Goal: Task Accomplishment & Management: Manage account settings

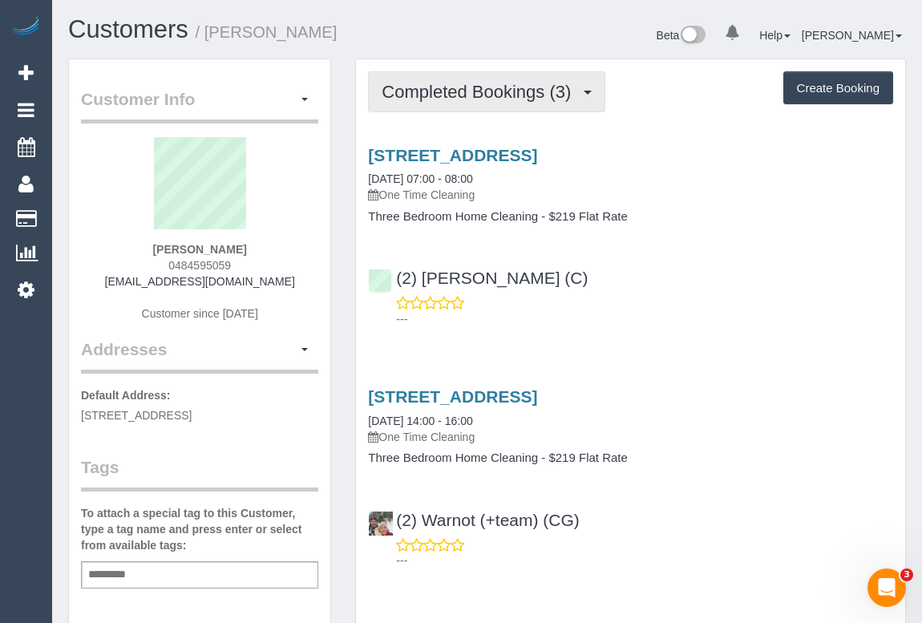
click at [468, 95] on span "Completed Bookings (3)" at bounding box center [480, 92] width 197 height 20
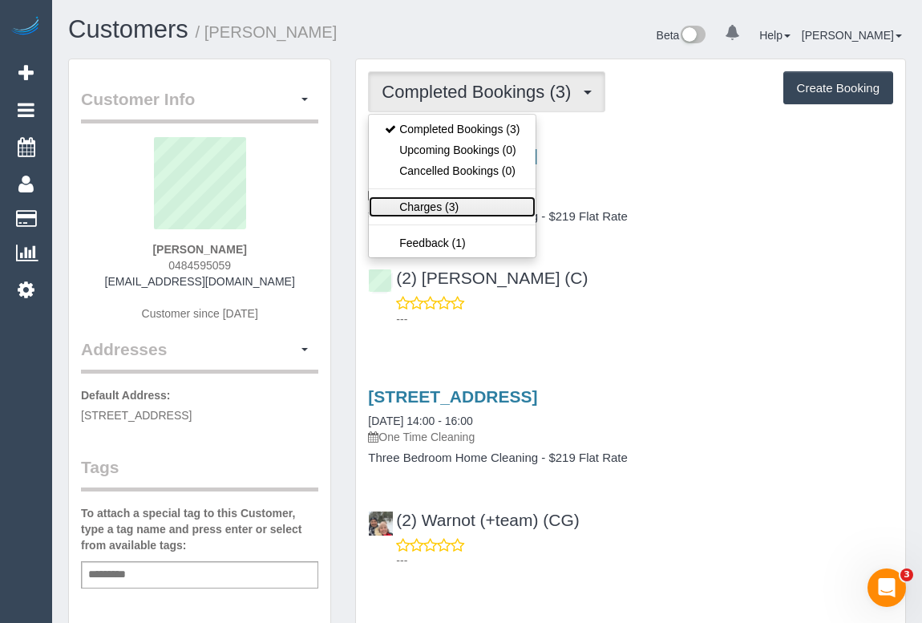
click at [427, 205] on link "Charges (3)" at bounding box center [452, 206] width 167 height 21
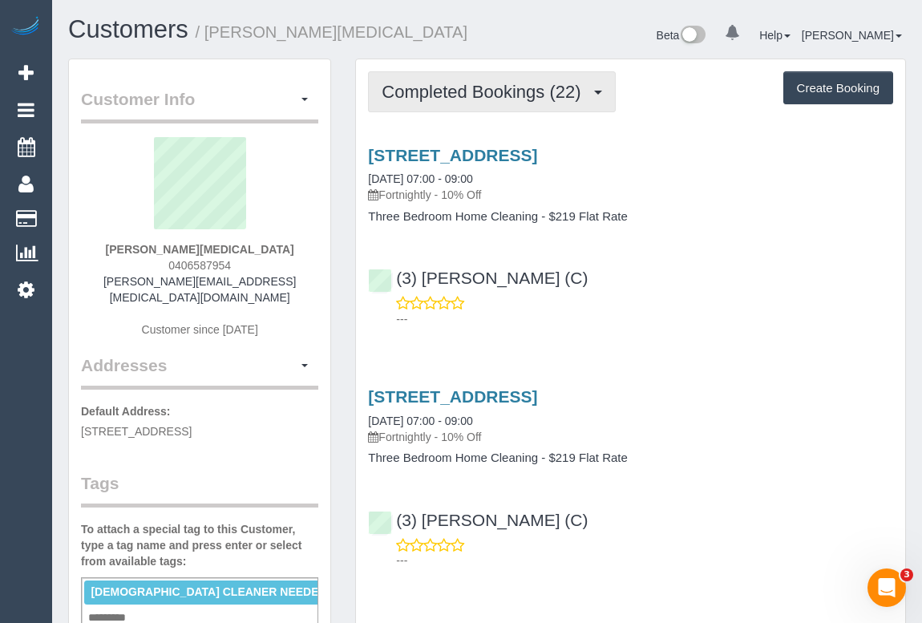
click at [507, 94] on span "Completed Bookings (22)" at bounding box center [485, 92] width 207 height 20
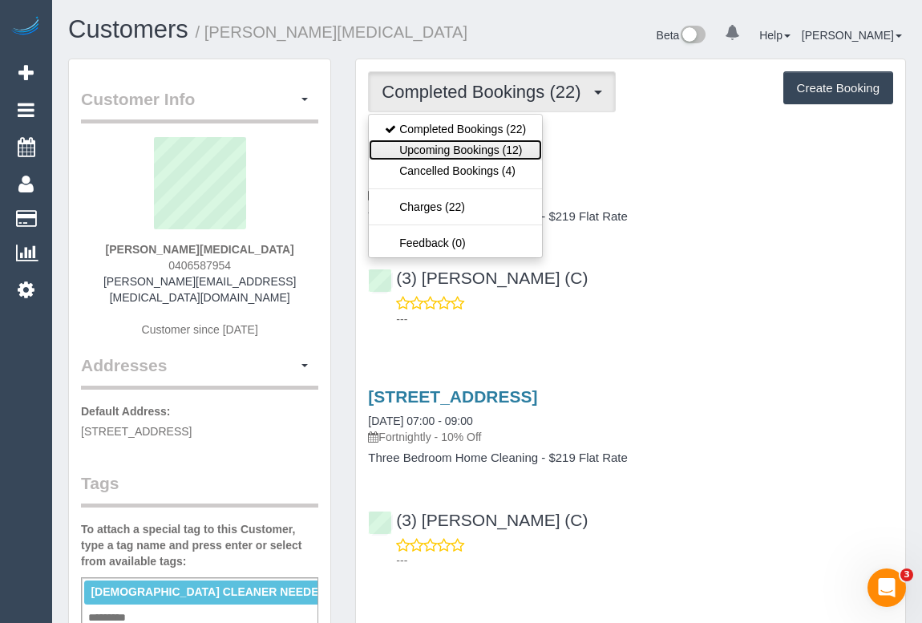
click at [480, 145] on link "Upcoming Bookings (12)" at bounding box center [455, 150] width 173 height 21
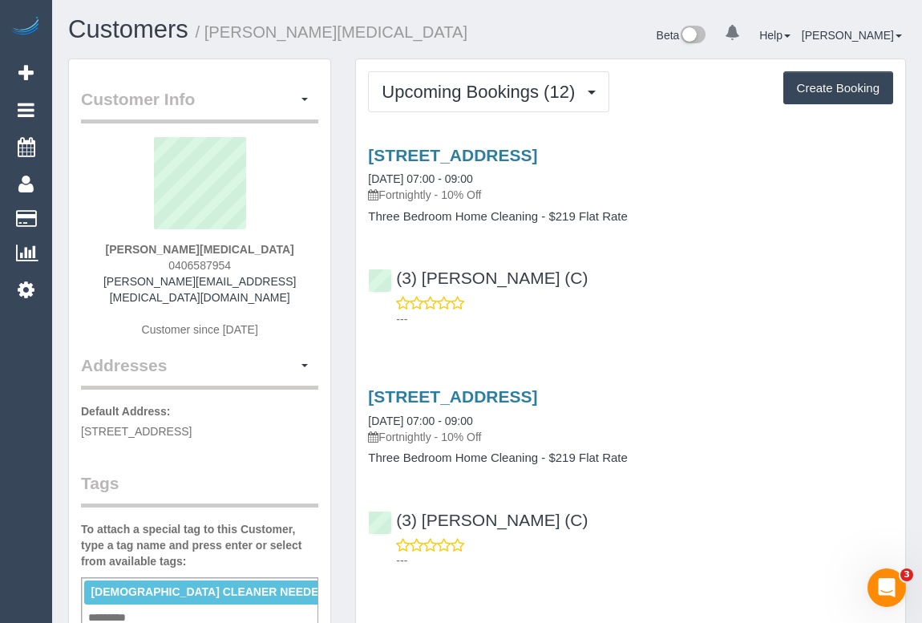
click at [699, 248] on div "[STREET_ADDRESS] [DATE] 07:00 - 09:00 Fortnightly - 10% Off Three Bedroom Home …" at bounding box center [630, 233] width 549 height 202
click at [781, 278] on div "(3) [PERSON_NAME] (C) ---" at bounding box center [630, 291] width 549 height 72
click at [801, 259] on div "(3) [PERSON_NAME] (C) ---" at bounding box center [630, 291] width 549 height 72
click at [526, 153] on link "[STREET_ADDRESS]" at bounding box center [452, 155] width 169 height 18
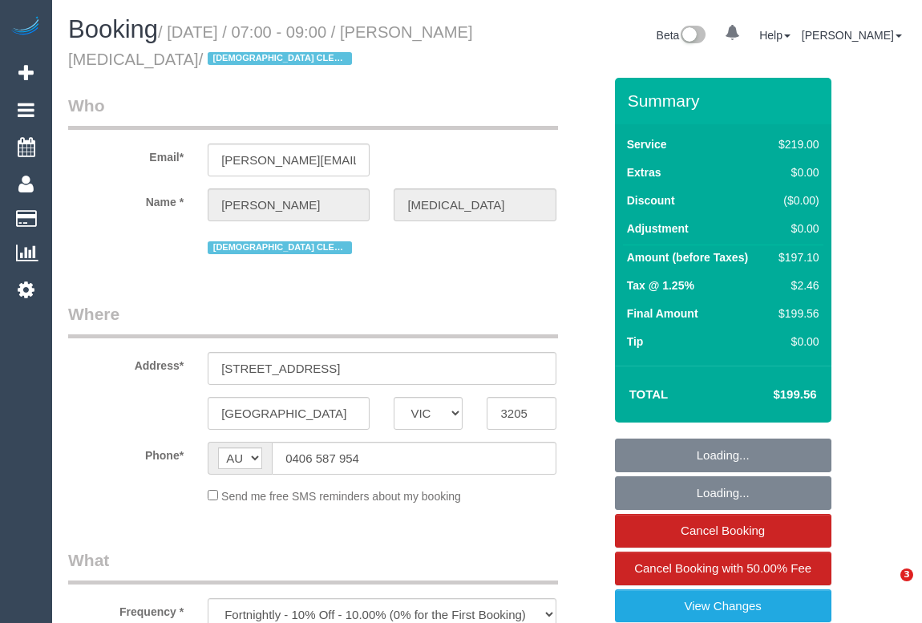
select select "VIC"
select select "string:stripe-pm_1Q0wGj2GScqysDRV8UswOcr5"
select select "number:28"
select select "number:14"
select select "number:19"
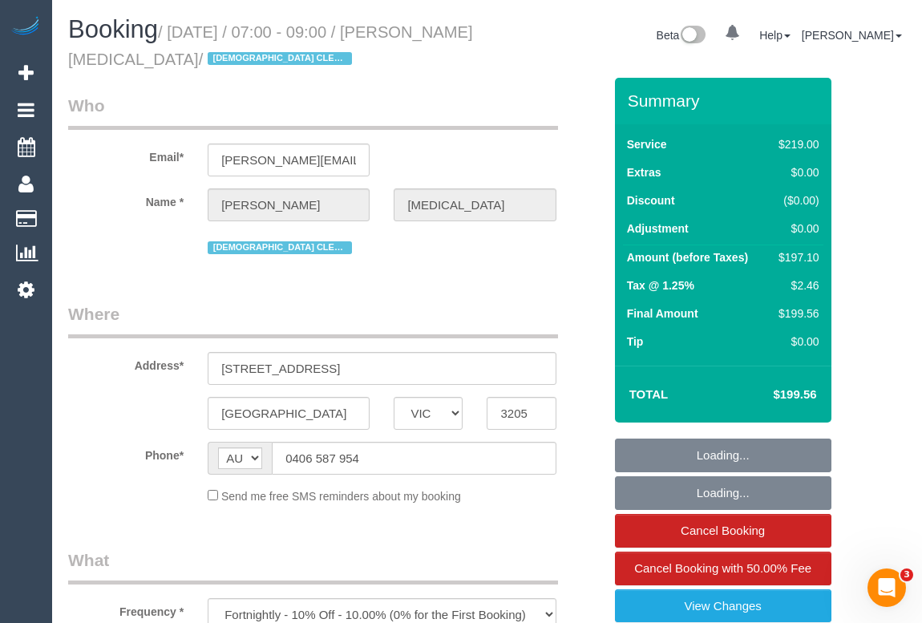
select select "number:22"
select select "number:35"
select select "number:12"
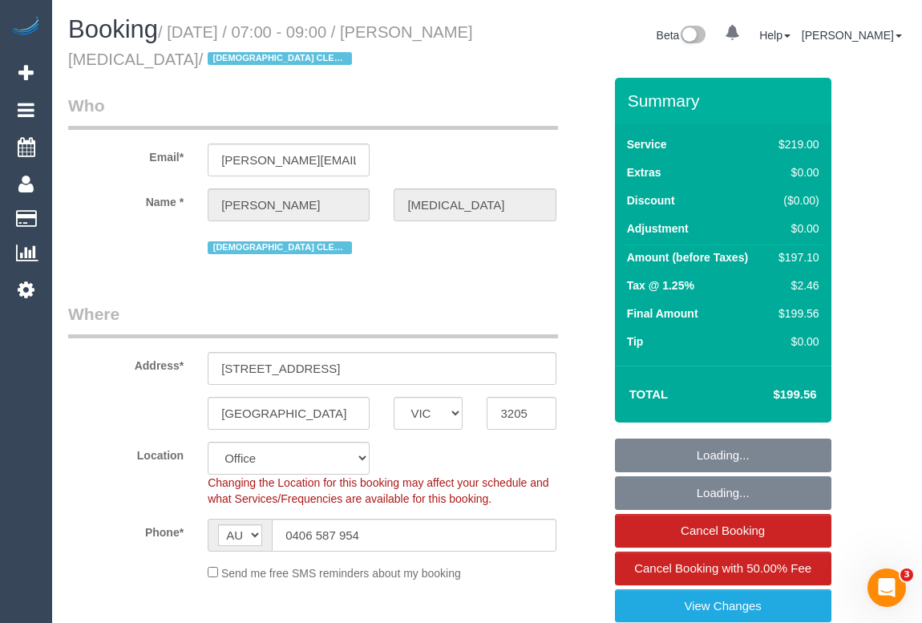
select select "object:715"
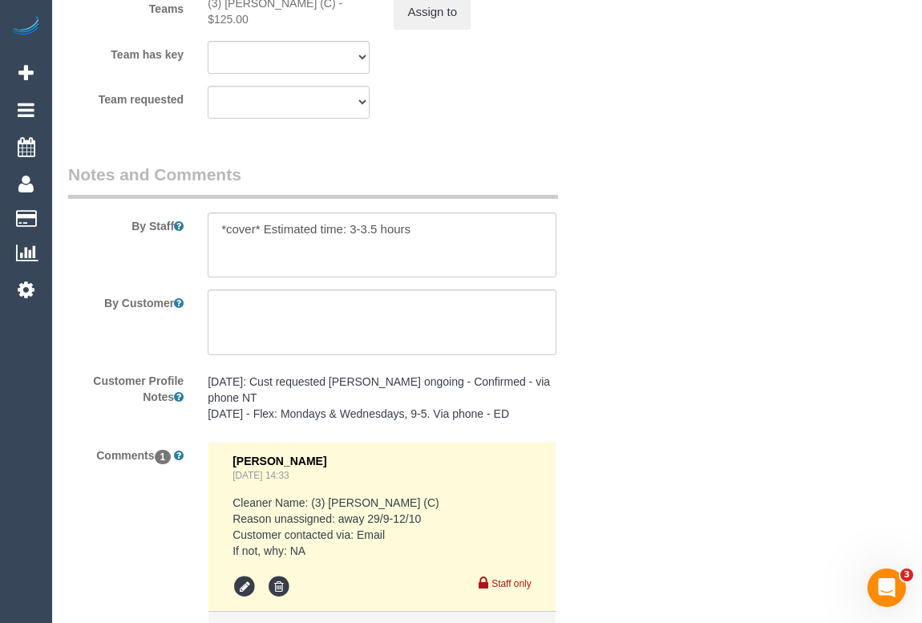
scroll to position [2899, 0]
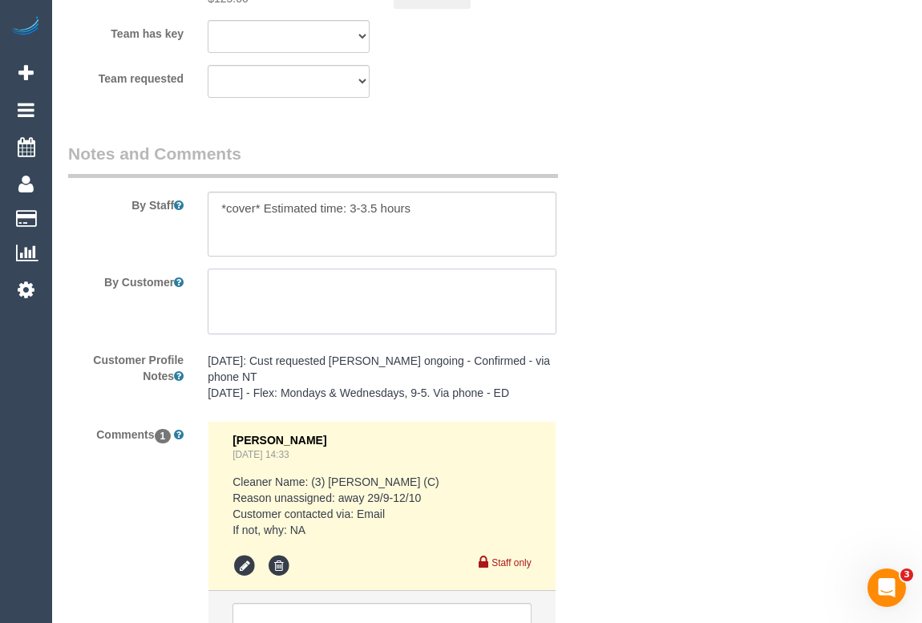
click at [286, 295] on textarea at bounding box center [382, 302] width 348 height 66
click at [286, 300] on textarea at bounding box center [382, 302] width 348 height 66
paste textarea "request to arrive at around 7"
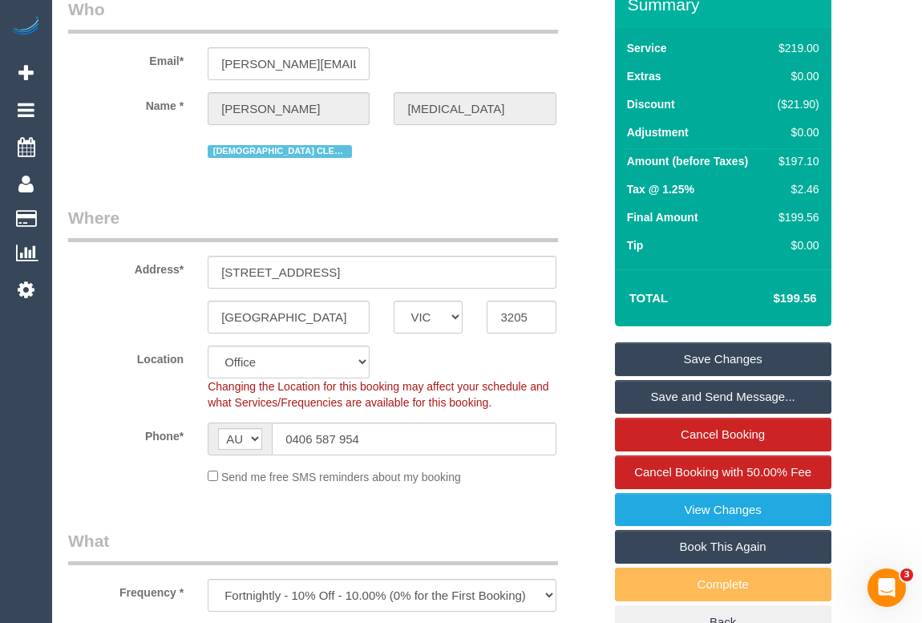
scroll to position [218, 0]
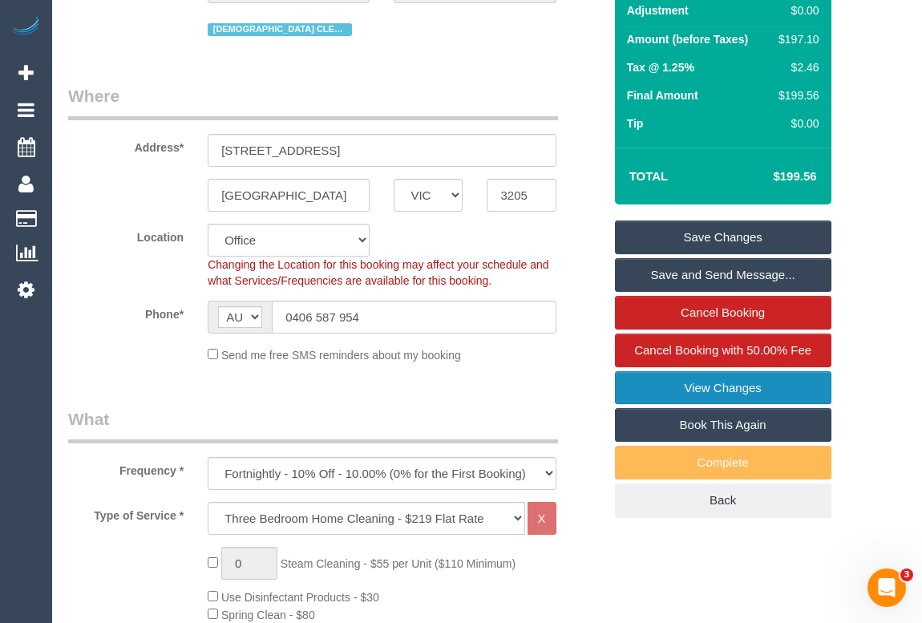
type textarea "request to arrive at around 7am"
click at [723, 380] on link "View Changes" at bounding box center [723, 388] width 217 height 34
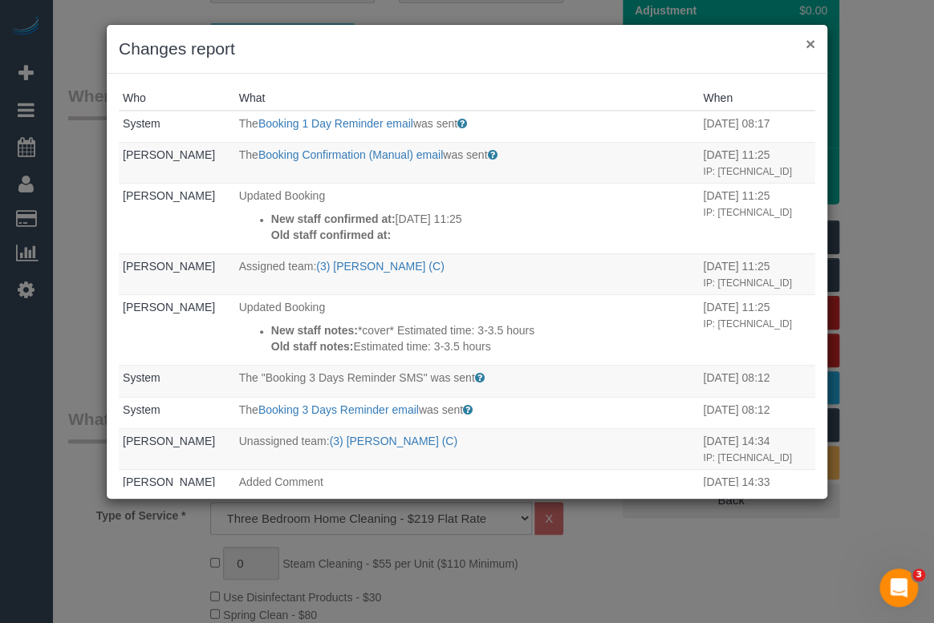
click at [809, 42] on button "×" at bounding box center [810, 43] width 10 height 17
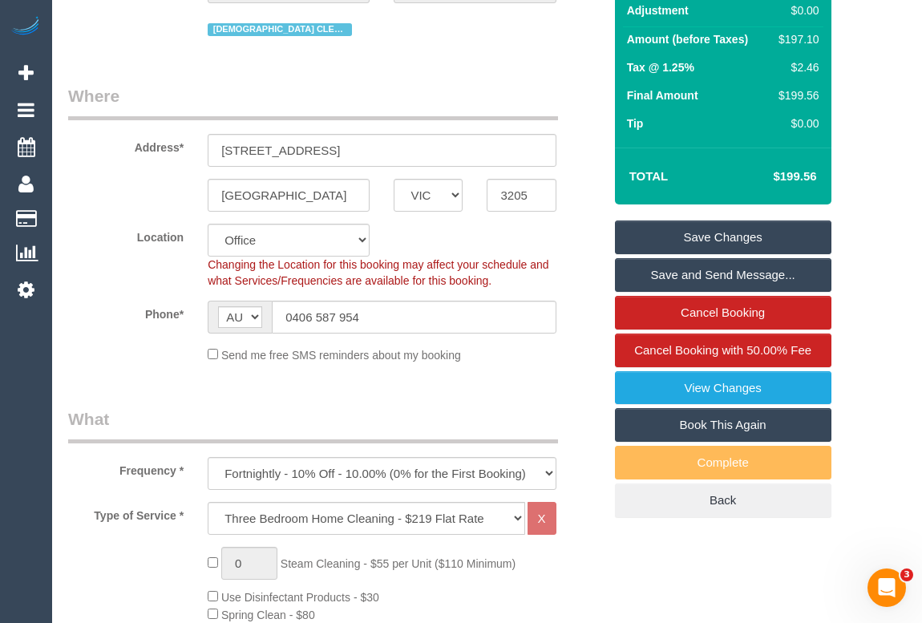
click at [707, 235] on link "Save Changes" at bounding box center [723, 238] width 217 height 34
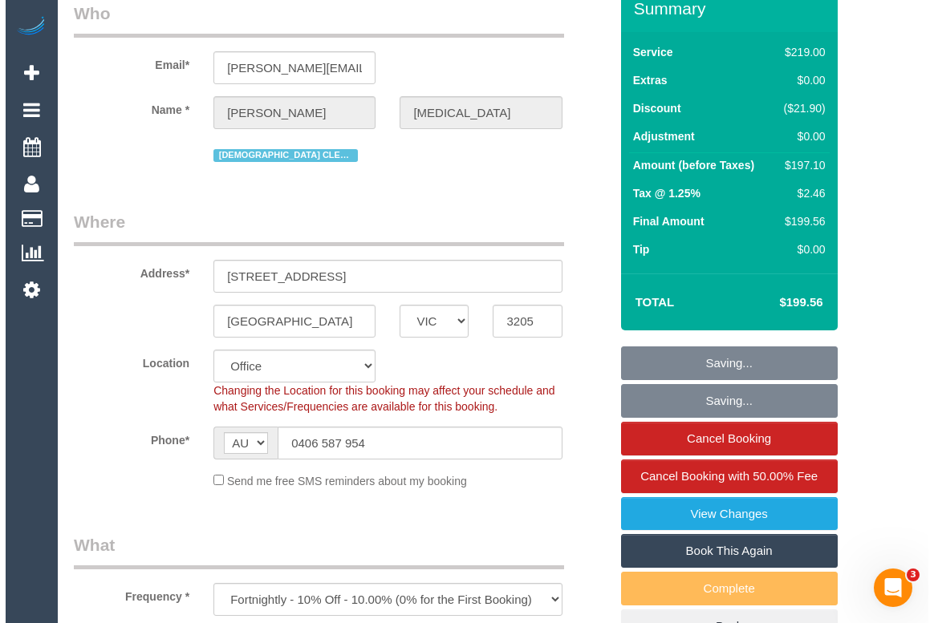
scroll to position [0, 0]
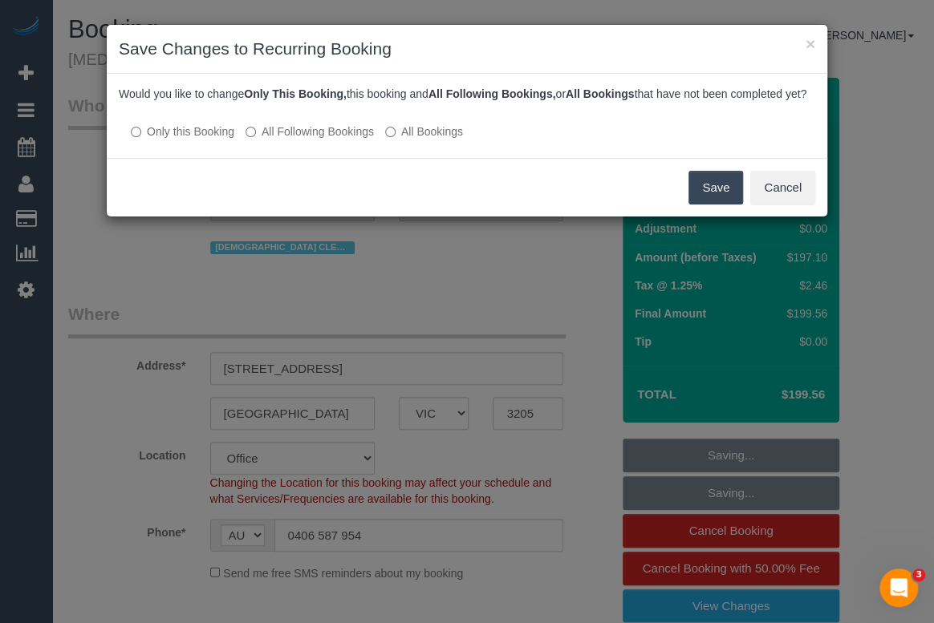
click at [709, 205] on button "Save" at bounding box center [715, 188] width 55 height 34
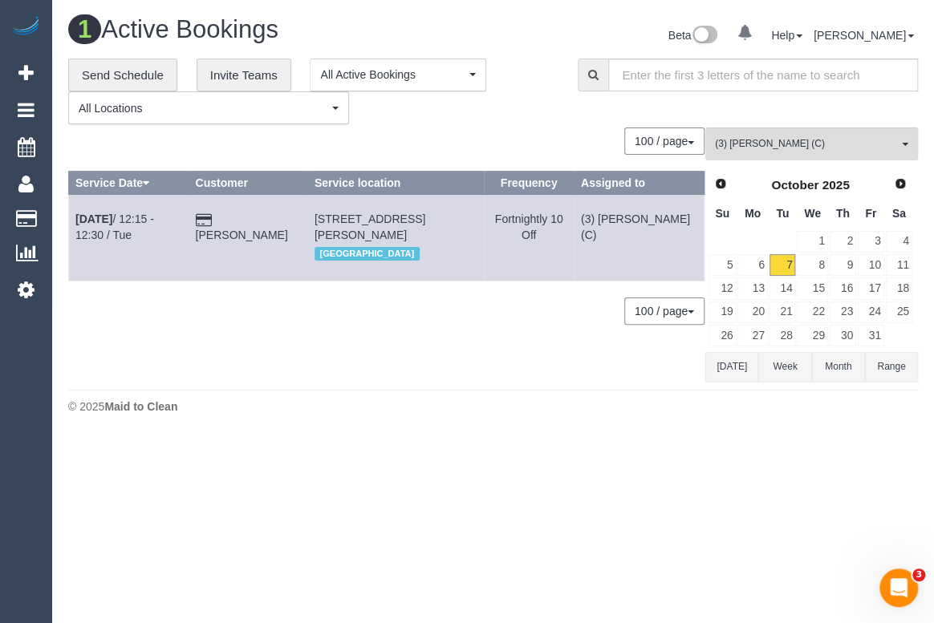
click at [442, 424] on div "1 Active Bookings Beta 0 Your Notifications You have 0 alerts Help Help Docs Ta…" at bounding box center [492, 219] width 881 height 438
